Goal: Transaction & Acquisition: Purchase product/service

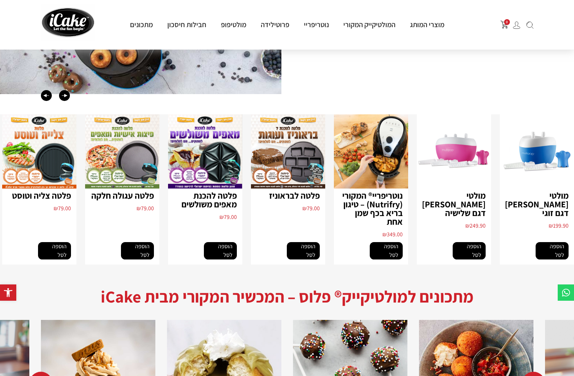
scroll to position [1158, 0]
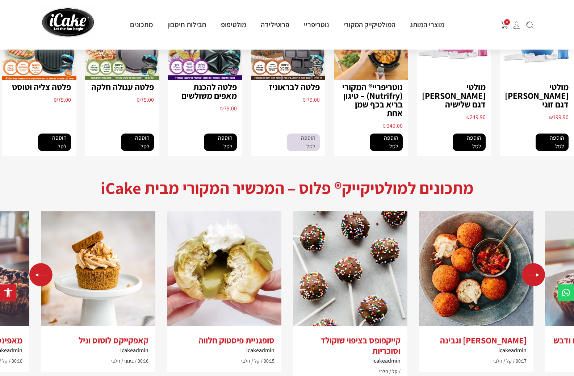
click at [294, 151] on link "הוספה לסל" at bounding box center [303, 142] width 33 height 17
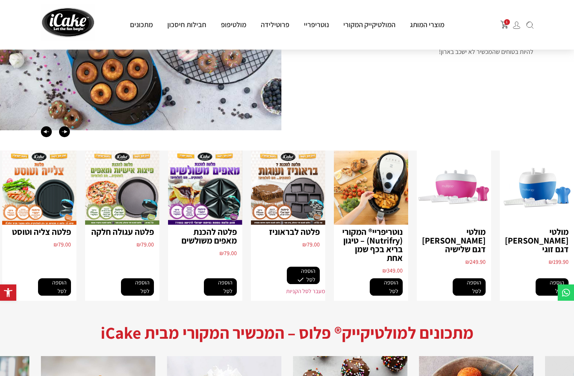
scroll to position [1086, 0]
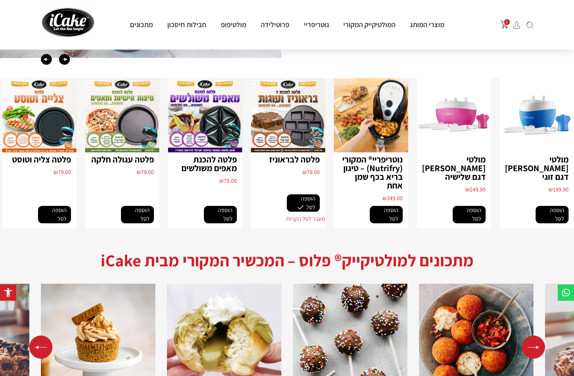
click at [288, 120] on img "4 / 8" at bounding box center [288, 115] width 74 height 74
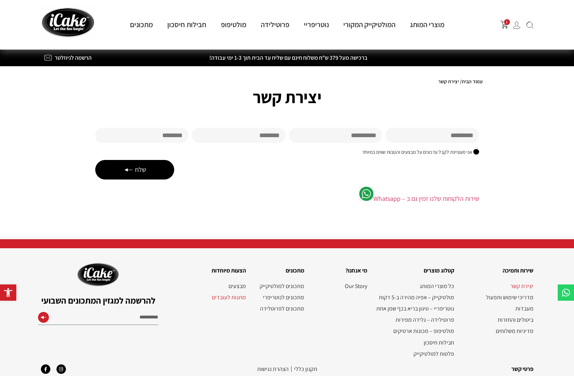
scroll to position [25, 0]
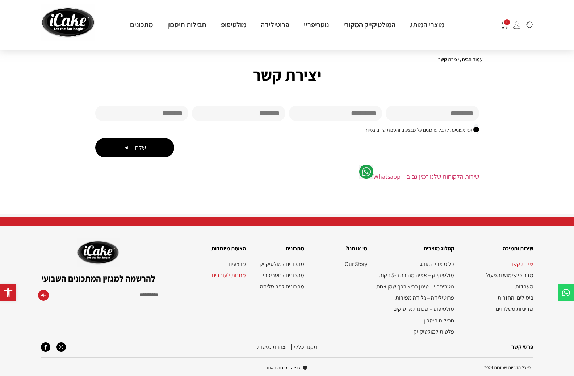
click at [524, 345] on link "פרטי קשר" at bounding box center [522, 347] width 22 height 8
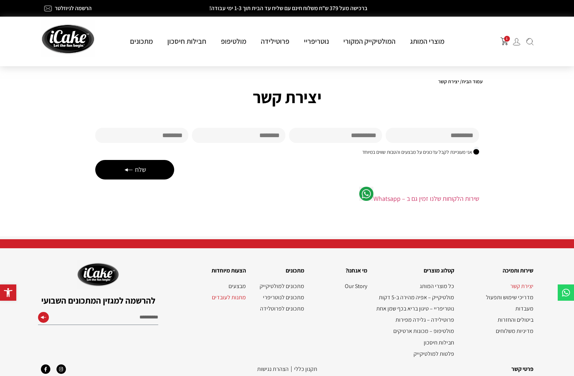
scroll to position [25, 0]
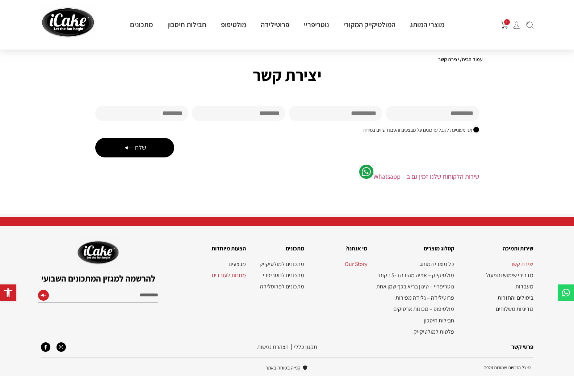
click at [357, 262] on link "Our Story" at bounding box center [339, 264] width 56 height 7
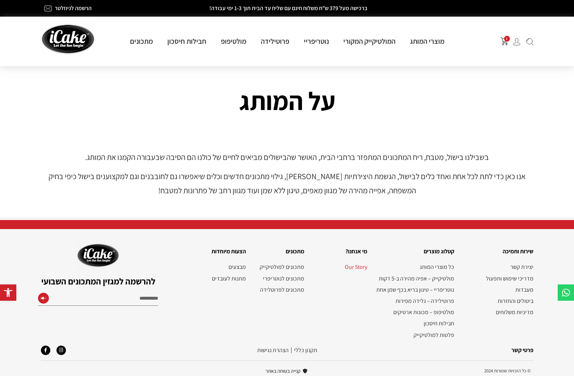
scroll to position [6, 0]
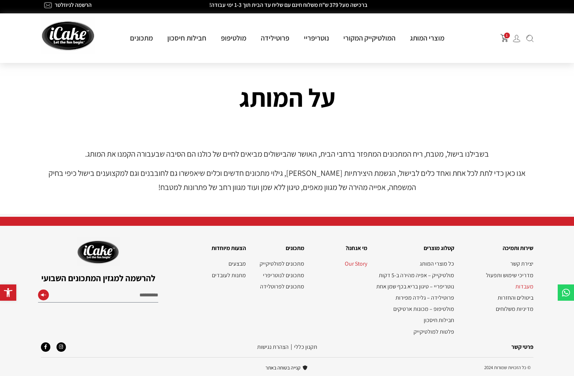
click at [529, 285] on link "מעבדות" at bounding box center [497, 286] width 72 height 7
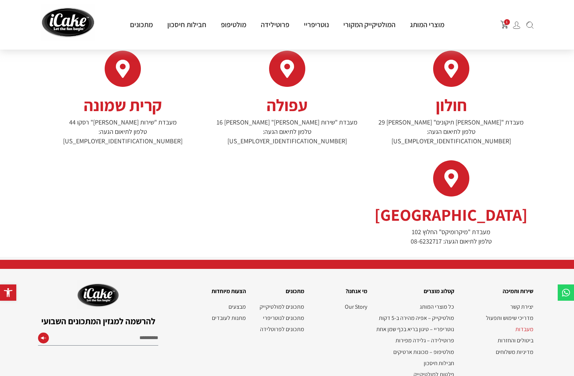
scroll to position [322, 0]
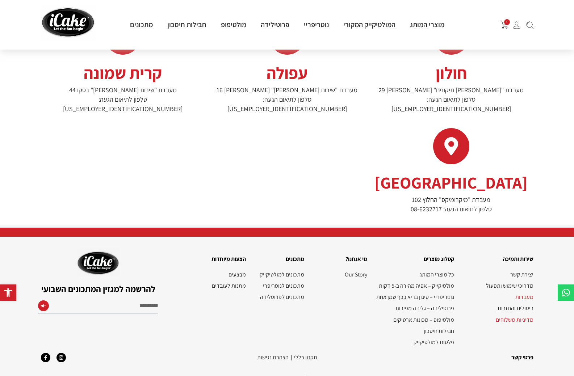
click at [520, 316] on link "מדיניות משלוחים" at bounding box center [497, 319] width 72 height 7
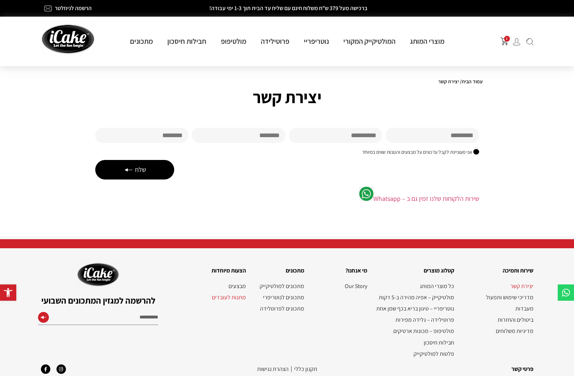
click at [506, 42] on img "פתח עגלת קניות צדדית" at bounding box center [504, 41] width 8 height 8
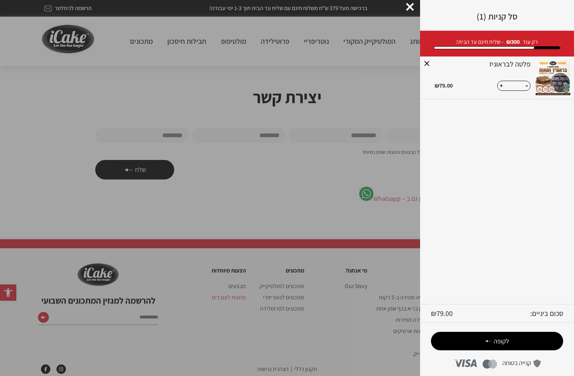
click at [494, 344] on span "לקופה" at bounding box center [501, 341] width 16 height 8
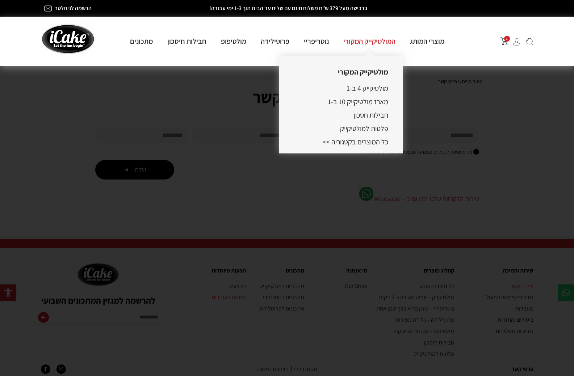
click at [375, 44] on link "המולטיקייק המקורי" at bounding box center [369, 41] width 67 height 9
click at [374, 125] on link "פלטות למולטיקייק" at bounding box center [364, 128] width 48 height 9
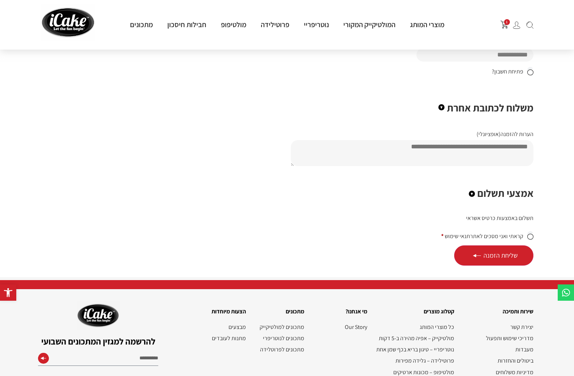
scroll to position [507, 0]
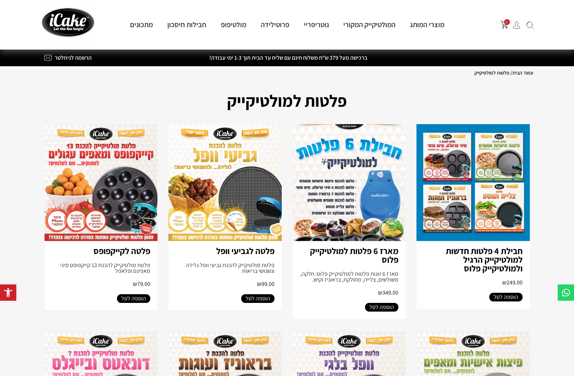
scroll to position [181, 0]
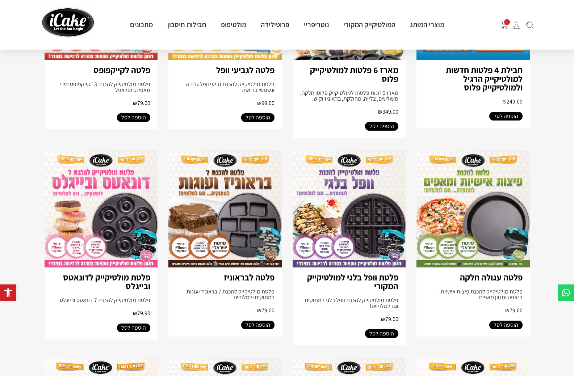
click at [506, 23] on span "1" at bounding box center [507, 22] width 6 height 6
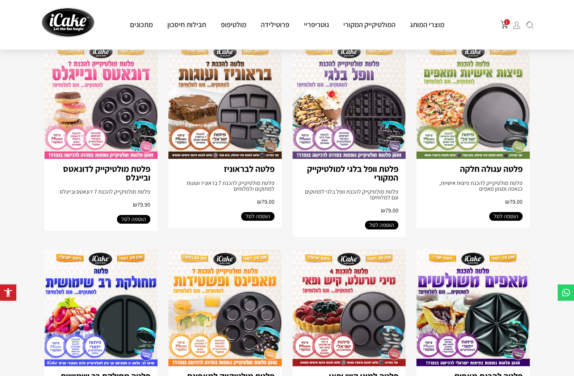
scroll to position [362, 0]
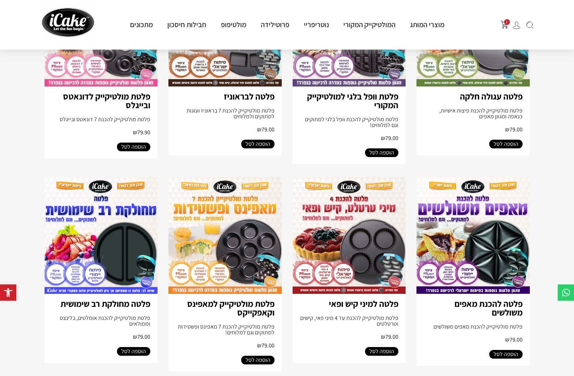
click at [385, 356] on span "הוספה לסל" at bounding box center [381, 351] width 25 height 9
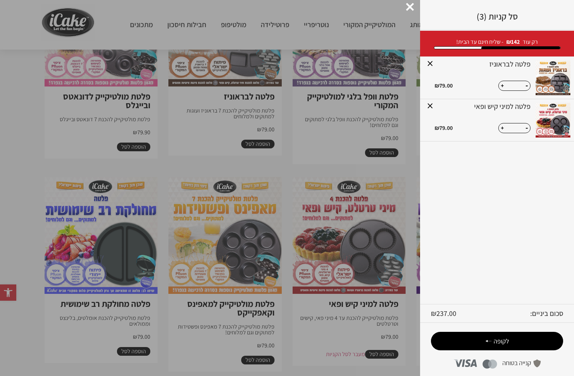
click at [502, 127] on button "+" at bounding box center [501, 127] width 7 height 9
click at [525, 128] on button "-" at bounding box center [526, 127] width 7 height 8
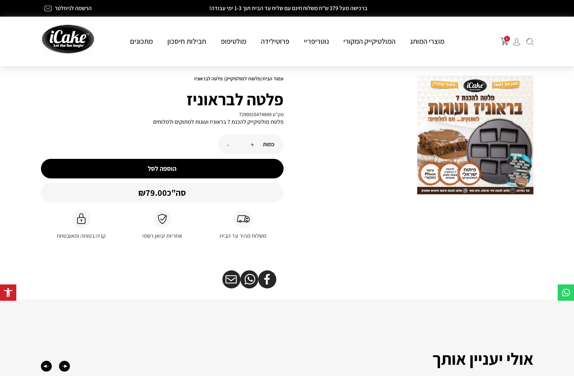
click at [489, 145] on img at bounding box center [475, 135] width 116 height 119
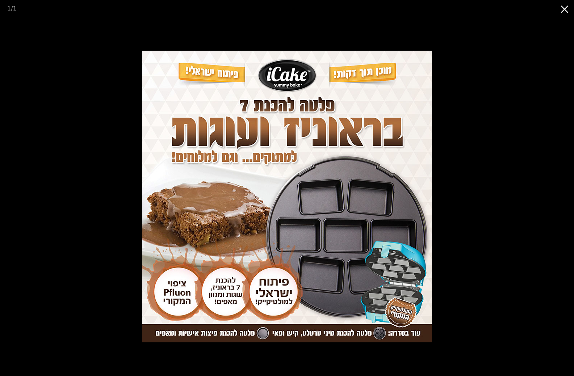
click at [567, 11] on button "Close gallery" at bounding box center [564, 8] width 18 height 17
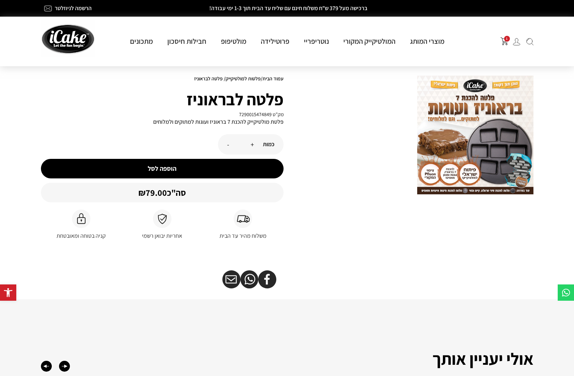
click at [504, 39] on span "1" at bounding box center [507, 39] width 6 height 6
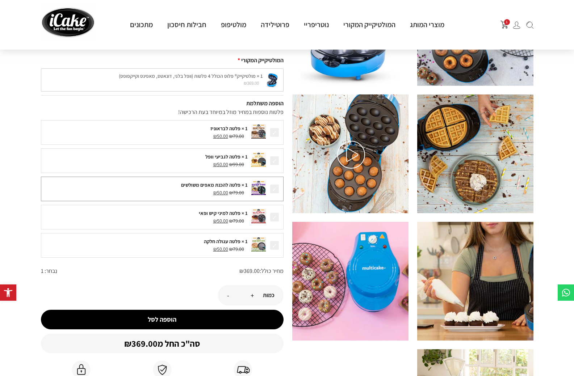
scroll to position [145, 0]
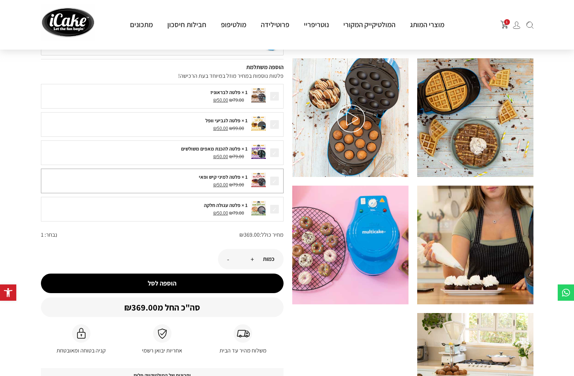
click at [191, 181] on div "1 × פלטה למיני קיש ופאי" at bounding box center [146, 177] width 203 height 8
click at [278, 186] on span at bounding box center [274, 181] width 10 height 10
click at [228, 181] on div "1 × פלטה למיני קיש ופאי" at bounding box center [146, 177] width 203 height 8
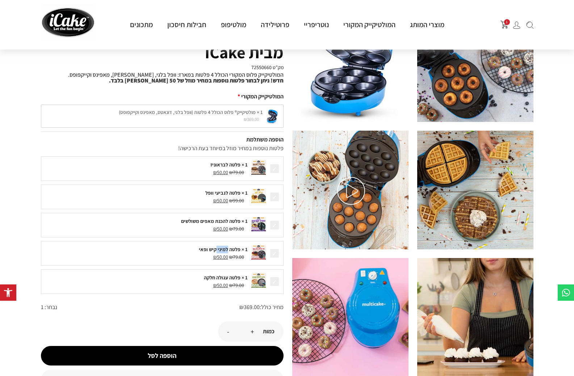
scroll to position [0, 0]
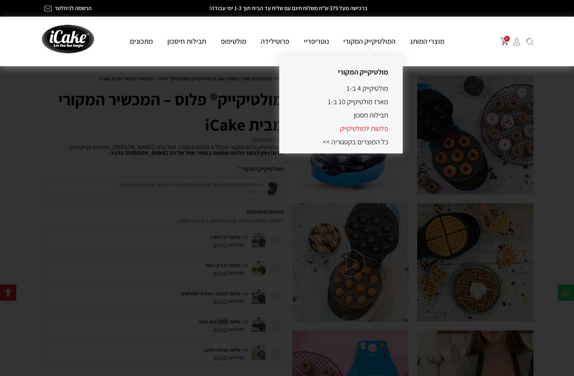
click at [362, 132] on link "פלטות למולטיקייק" at bounding box center [364, 128] width 48 height 9
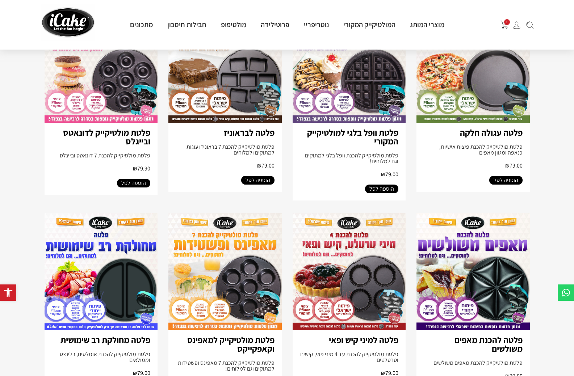
scroll to position [398, 0]
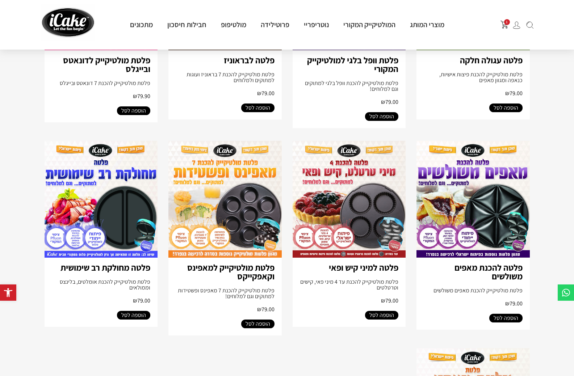
click at [386, 320] on span "הוספה לסל" at bounding box center [381, 315] width 25 height 9
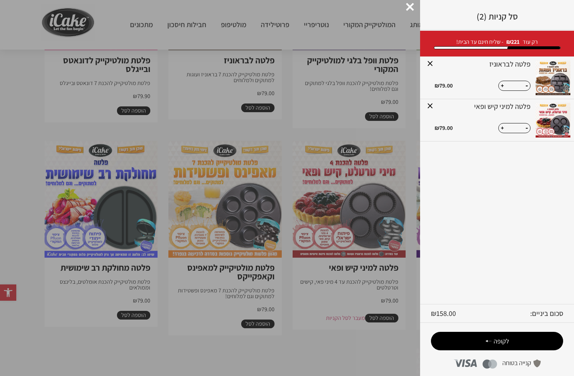
click at [469, 338] on span "לקופה" at bounding box center [496, 341] width 101 height 8
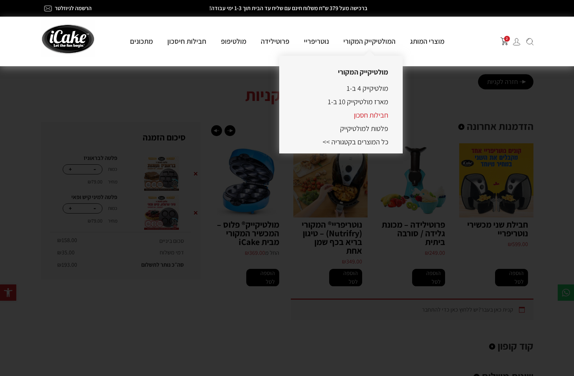
click at [364, 117] on link "חבילות חסכון" at bounding box center [371, 114] width 34 height 9
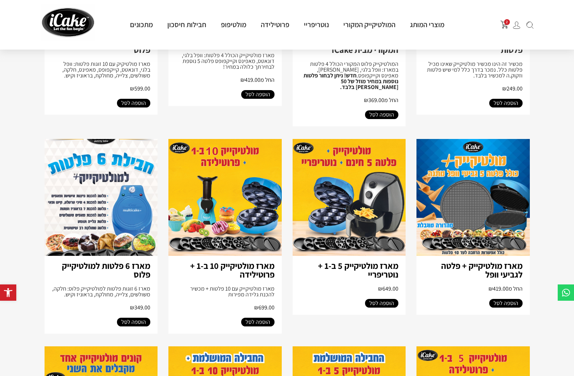
scroll to position [181, 0]
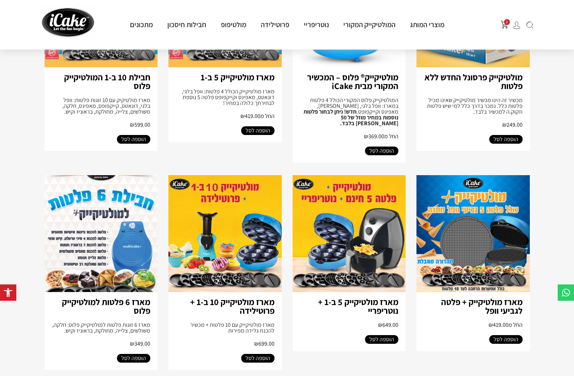
click at [74, 228] on img at bounding box center [101, 233] width 113 height 117
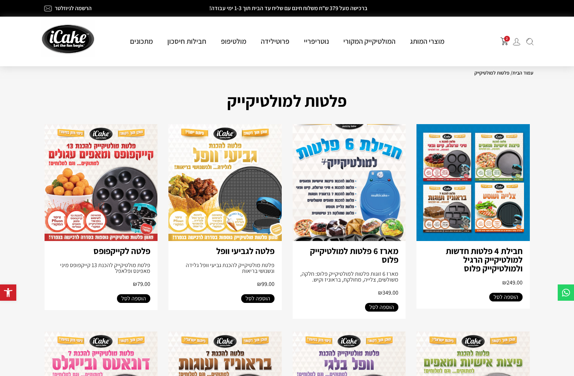
click at [486, 261] on link "חבילת 4 פלטות חדשות למולטיקייק הרגיל ולמולטיקייק פלוס" at bounding box center [483, 259] width 77 height 29
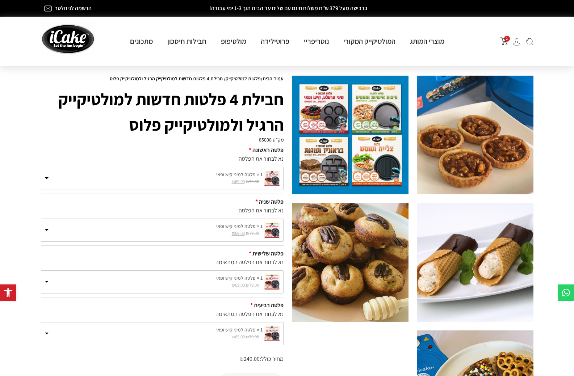
click at [46, 233] on span at bounding box center [47, 231] width 4 height 4
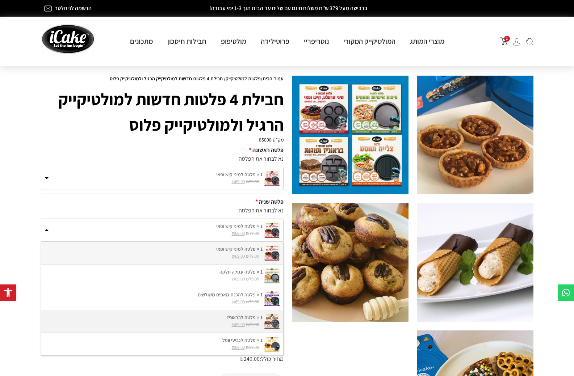
click at [231, 321] on label "1 × פלטה לבראוניז" at bounding box center [162, 318] width 235 height 8
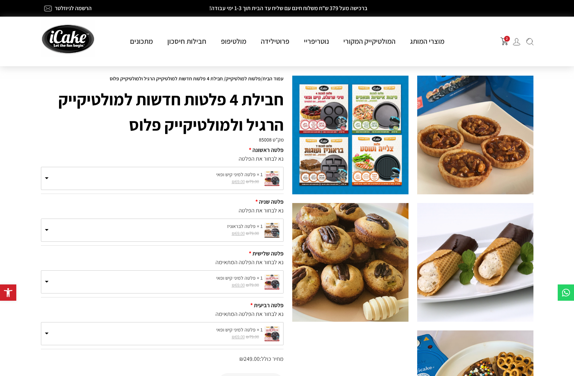
scroll to position [36, 0]
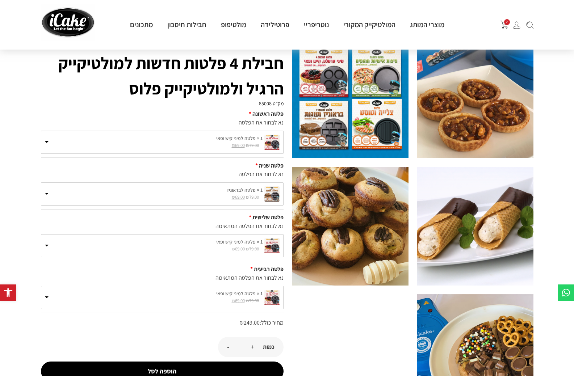
click at [47, 248] on span at bounding box center [47, 247] width 4 height 4
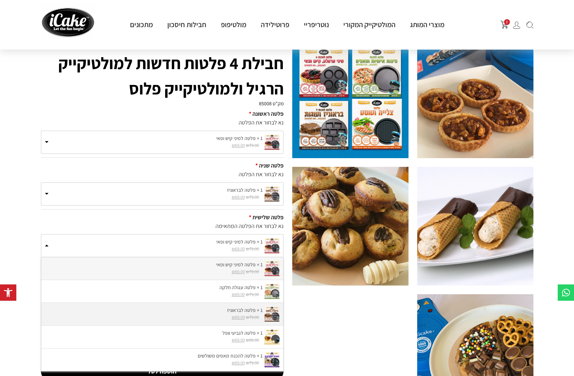
scroll to position [72, 0]
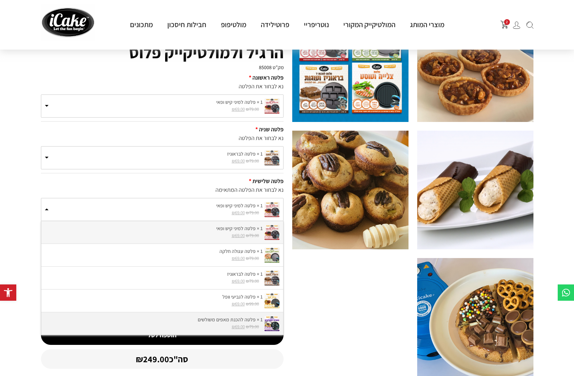
click at [213, 324] on label "1 × פלטה להכנת מאפים משולשים" at bounding box center [162, 320] width 235 height 8
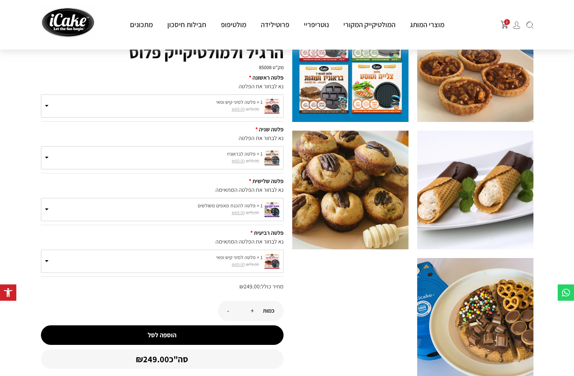
click at [44, 273] on link "1 × פלטה למיני קיש ופאי ₪ 79.00 המחיר המקורי היה: ₪79.00. ₪ 69.00 המחיר הנוכחי …" at bounding box center [162, 261] width 242 height 22
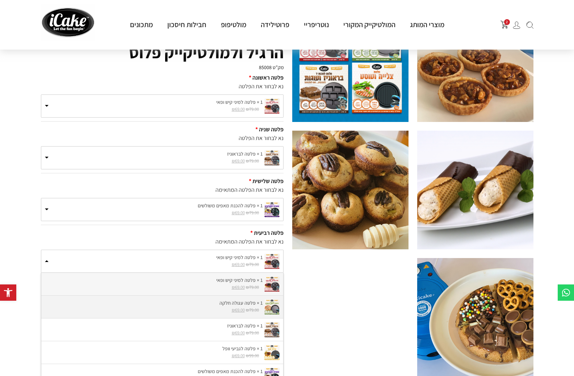
scroll to position [109, 0]
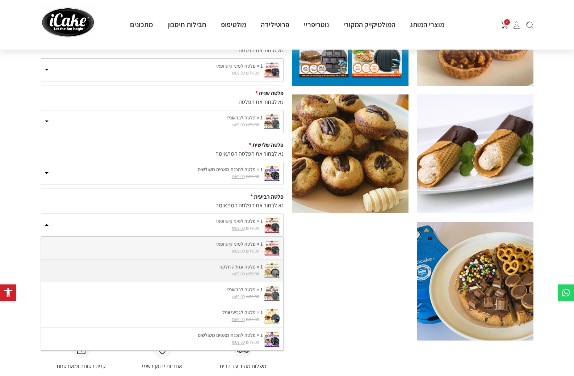
click at [229, 271] on label "1 × פלטה עגולה חלקה" at bounding box center [162, 267] width 235 height 8
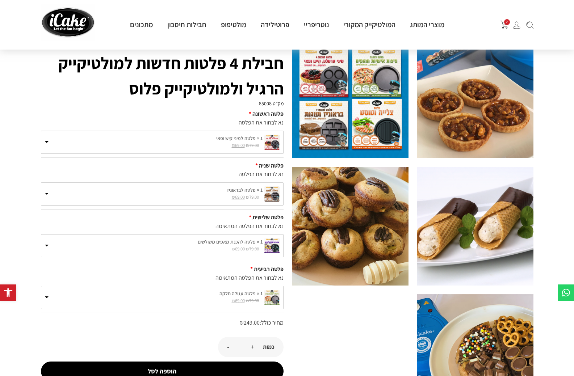
scroll to position [0, 0]
